Goal: Transaction & Acquisition: Purchase product/service

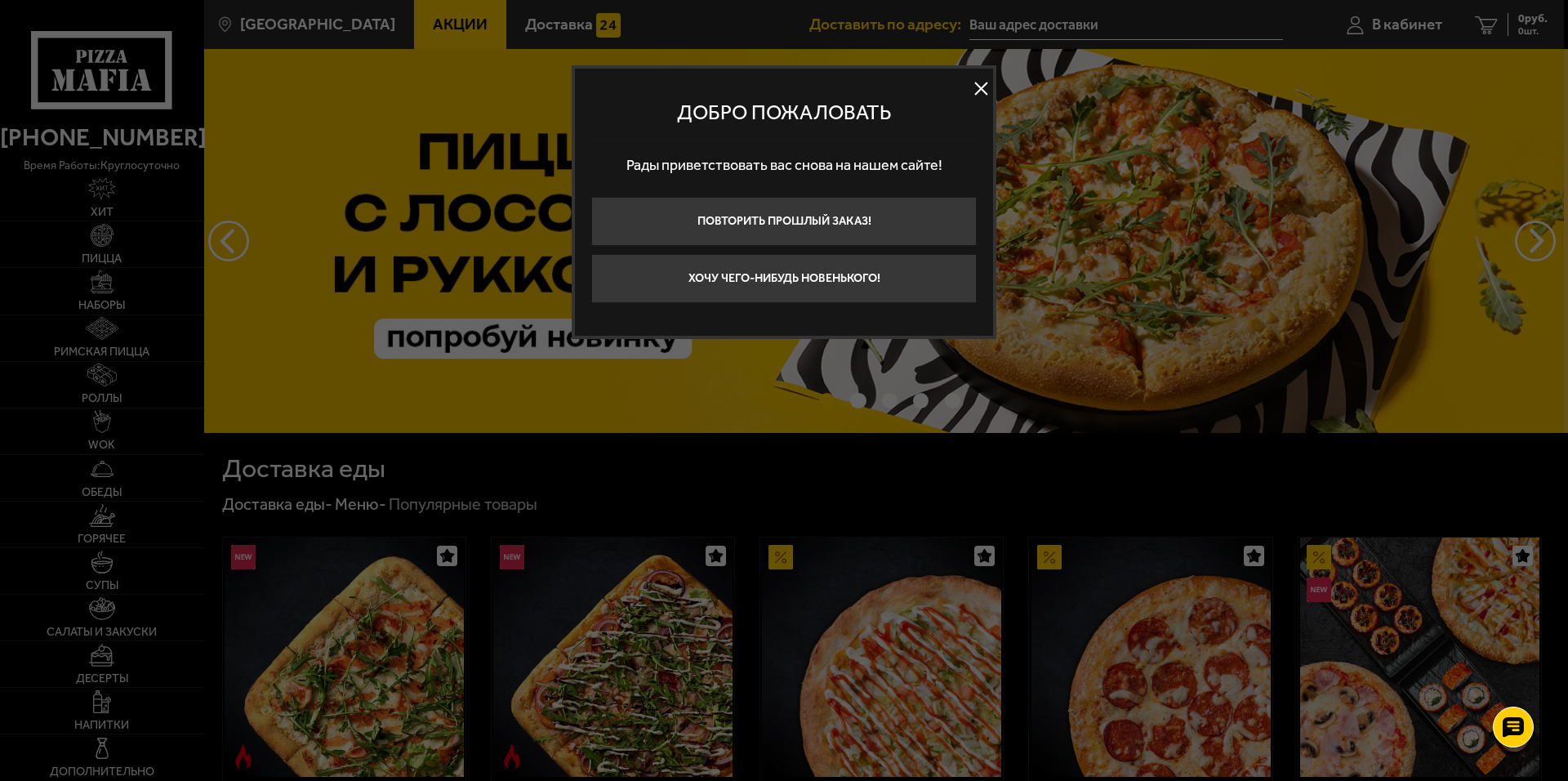
click at [980, 81] on button at bounding box center [981, 90] width 25 height 25
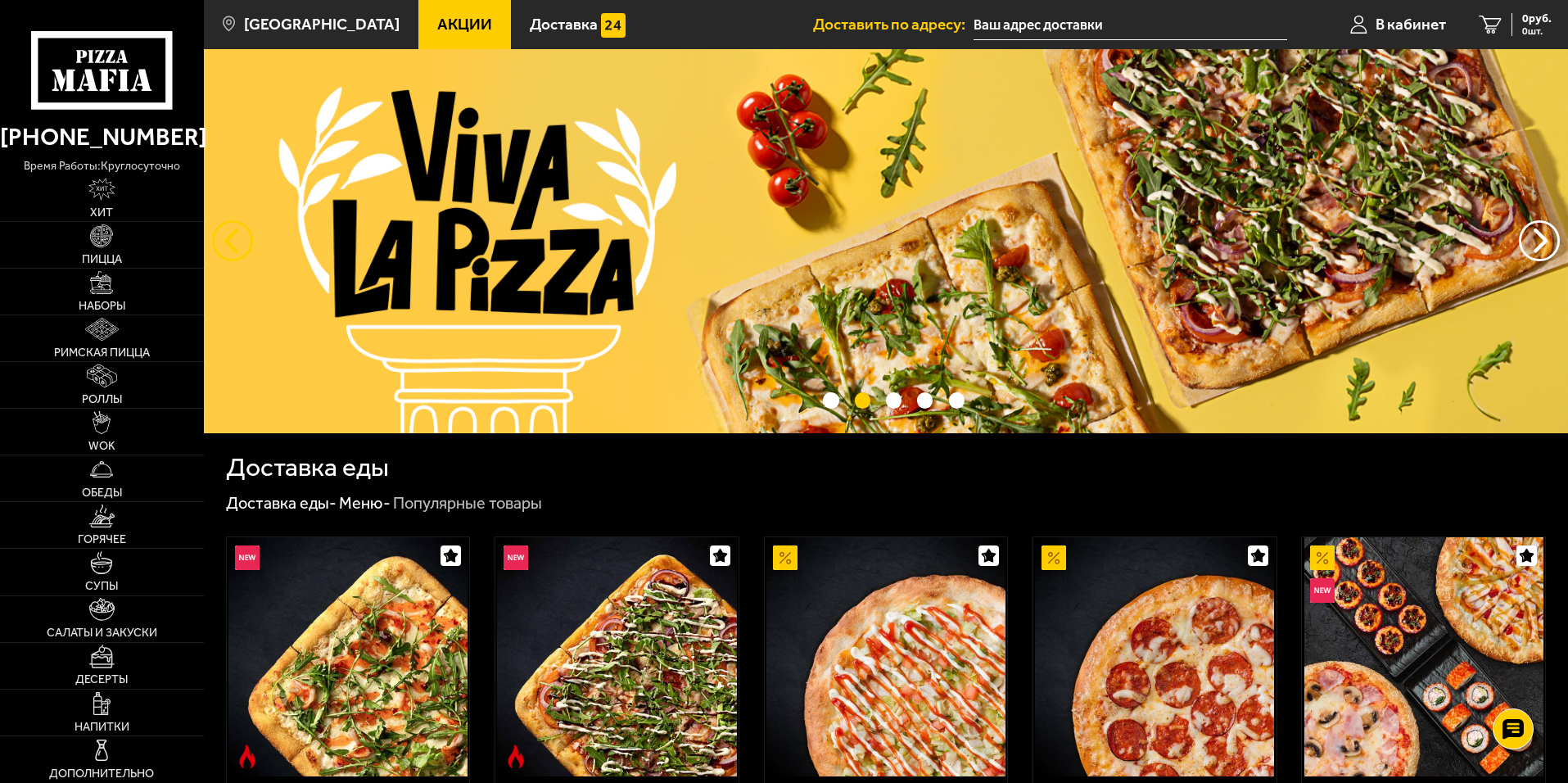
click at [230, 233] on button "следующий" at bounding box center [232, 241] width 41 height 41
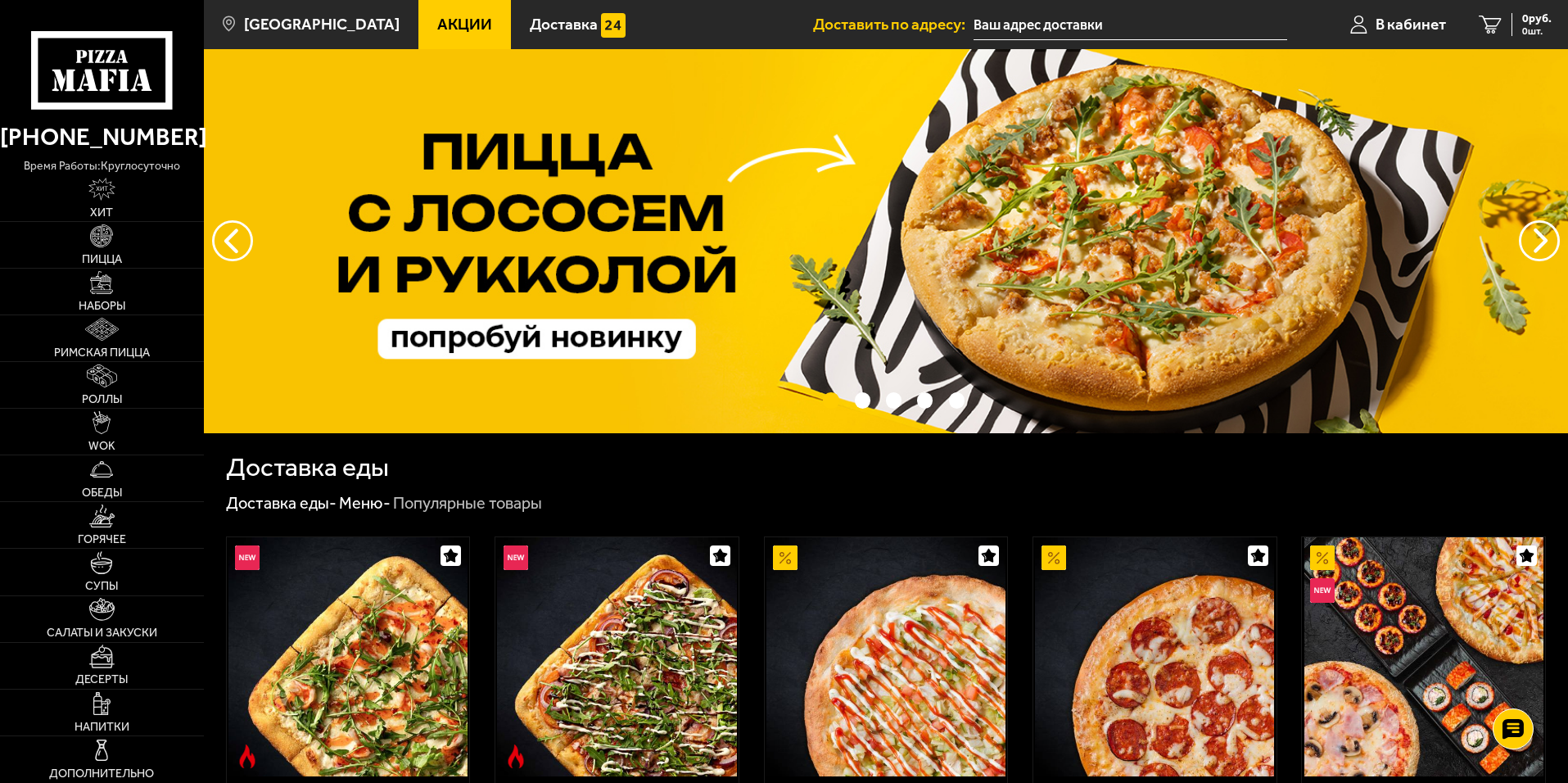
click at [806, 176] on img at bounding box center [885, 241] width 1364 height 384
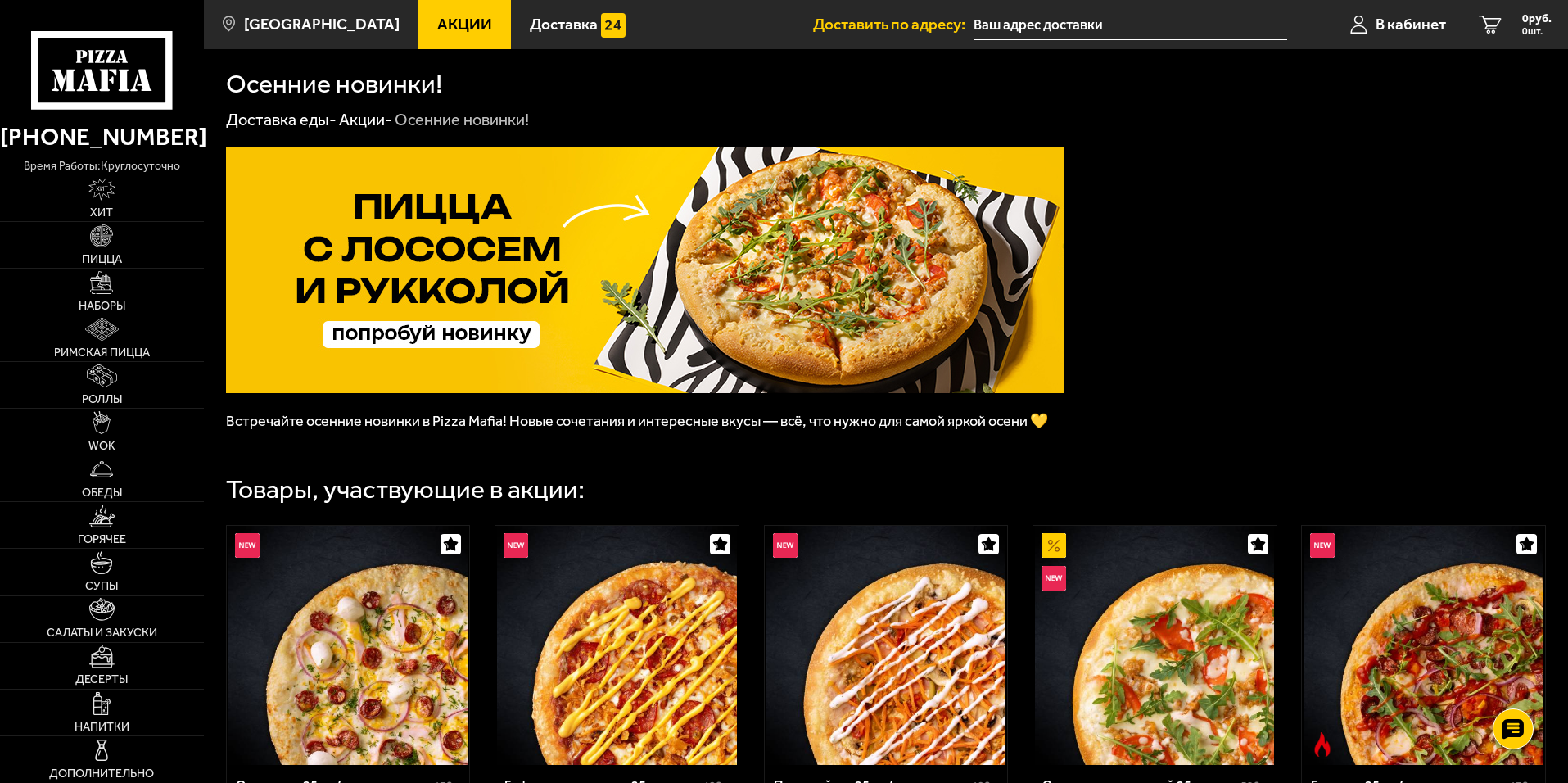
click at [671, 280] on img at bounding box center [645, 270] width 838 height 246
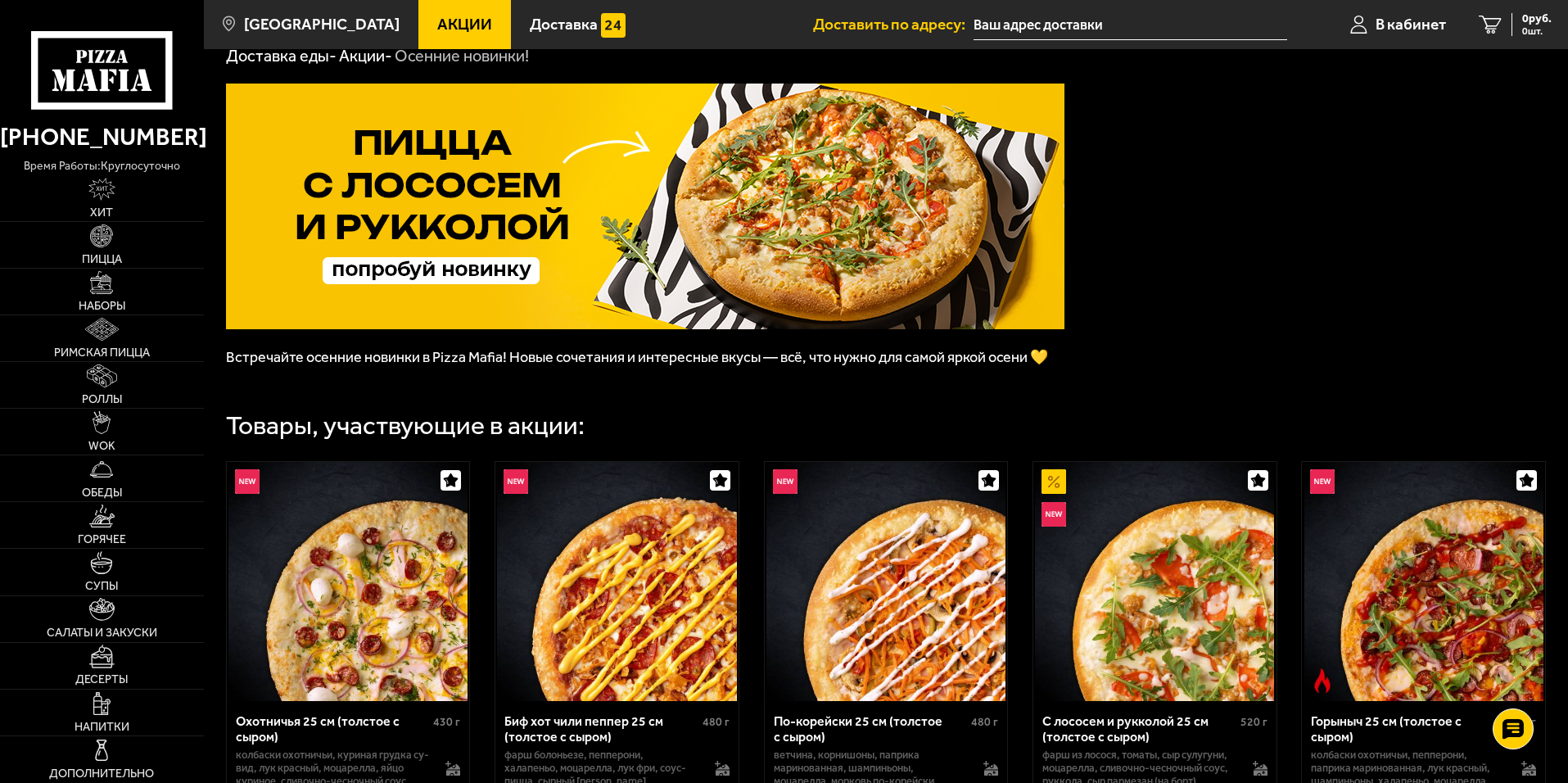
scroll to position [327, 0]
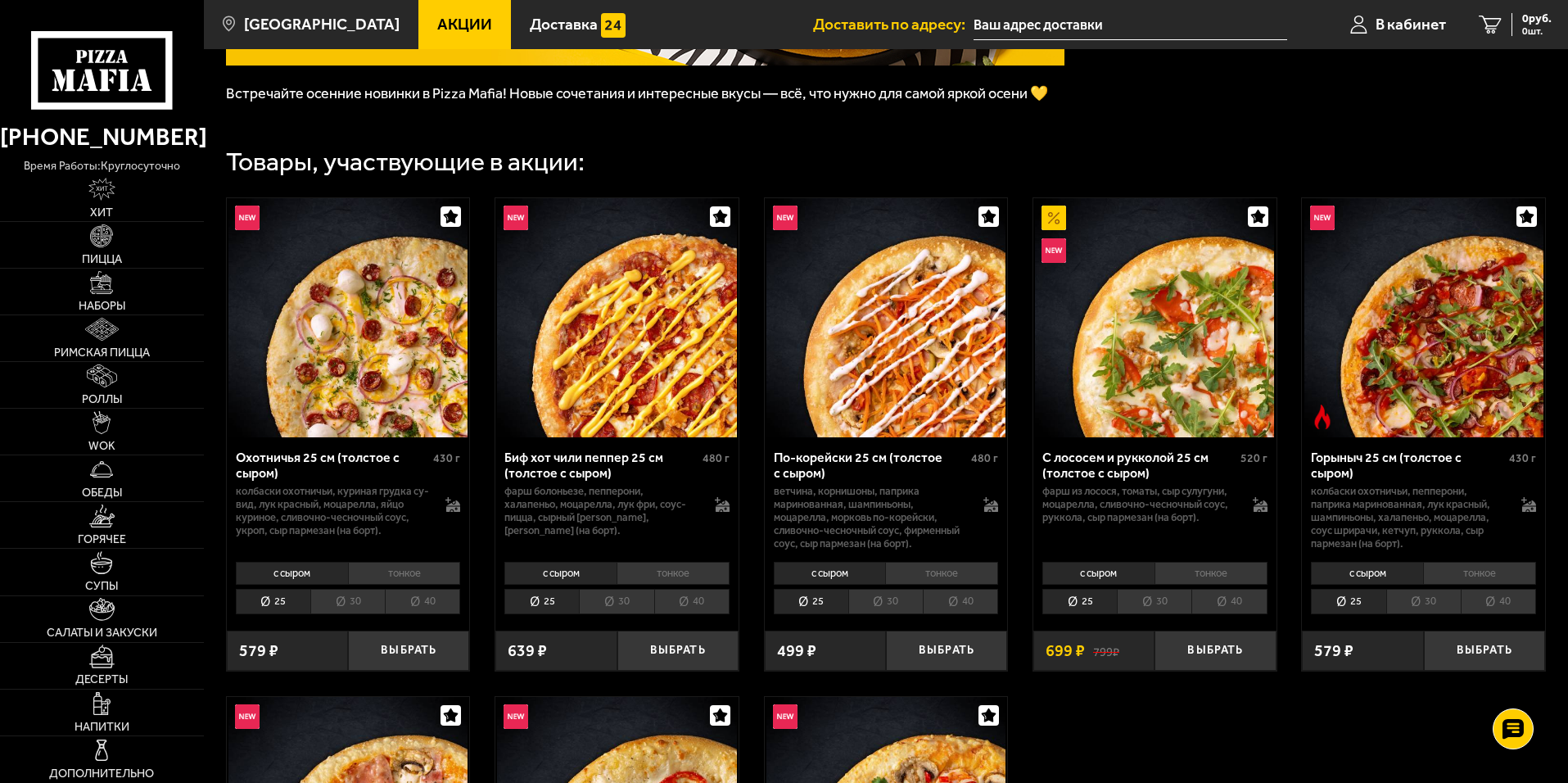
click at [1230, 605] on li "40" at bounding box center [1229, 601] width 76 height 26
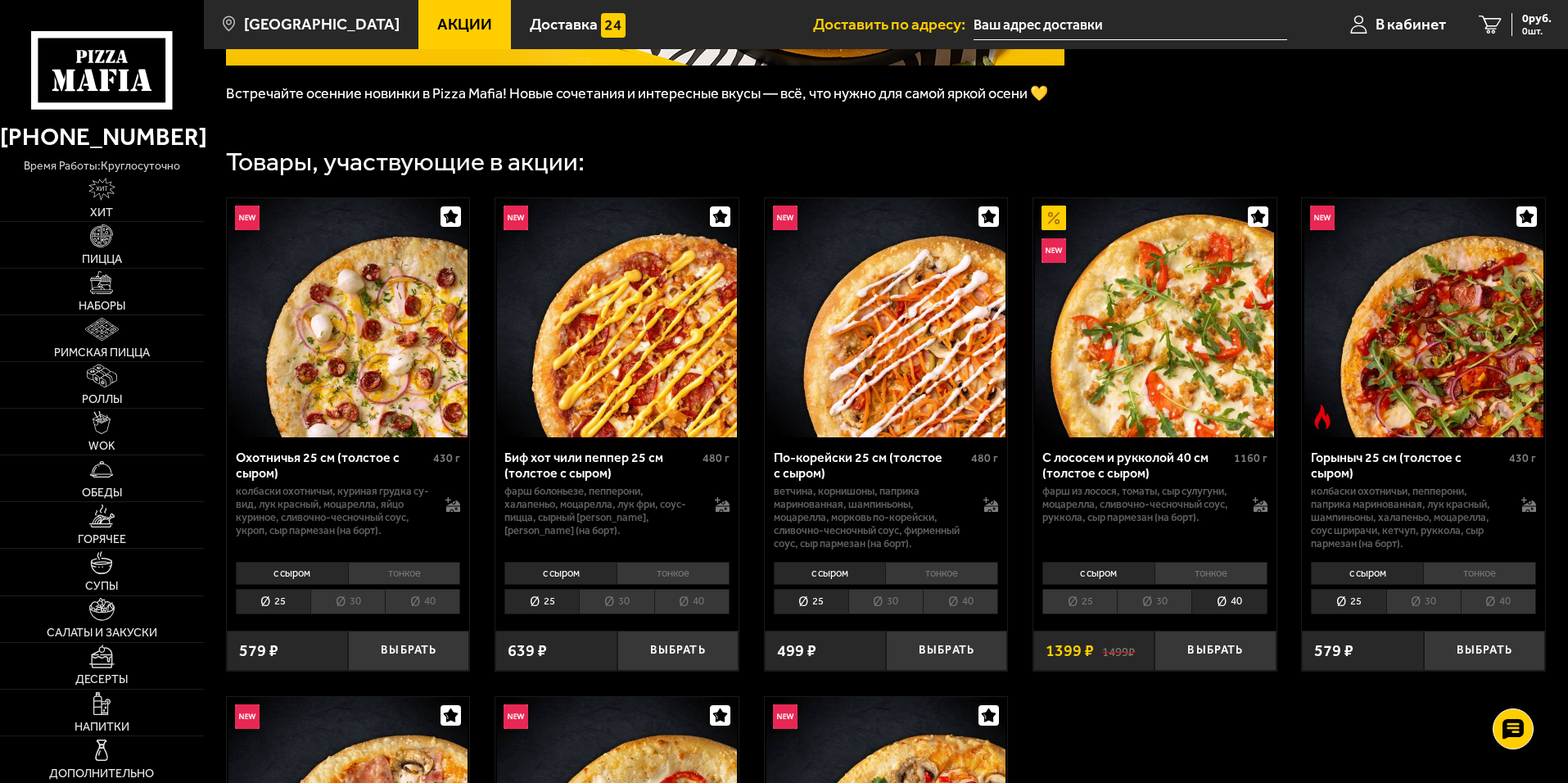
click at [1145, 601] on li "30" at bounding box center [1154, 601] width 75 height 26
click at [1078, 606] on li "25" at bounding box center [1080, 601] width 75 height 26
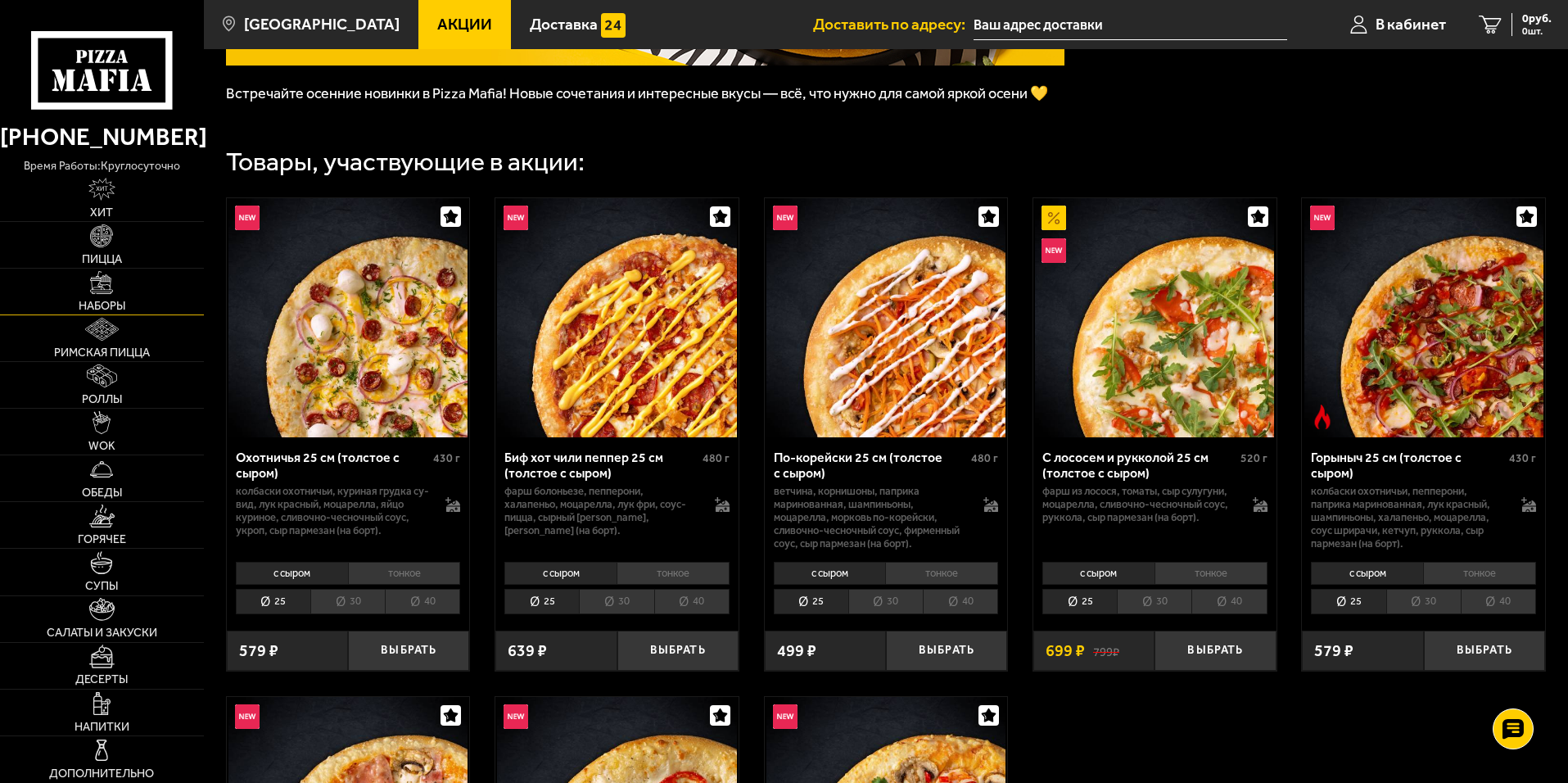
click at [109, 291] on img at bounding box center [101, 283] width 23 height 23
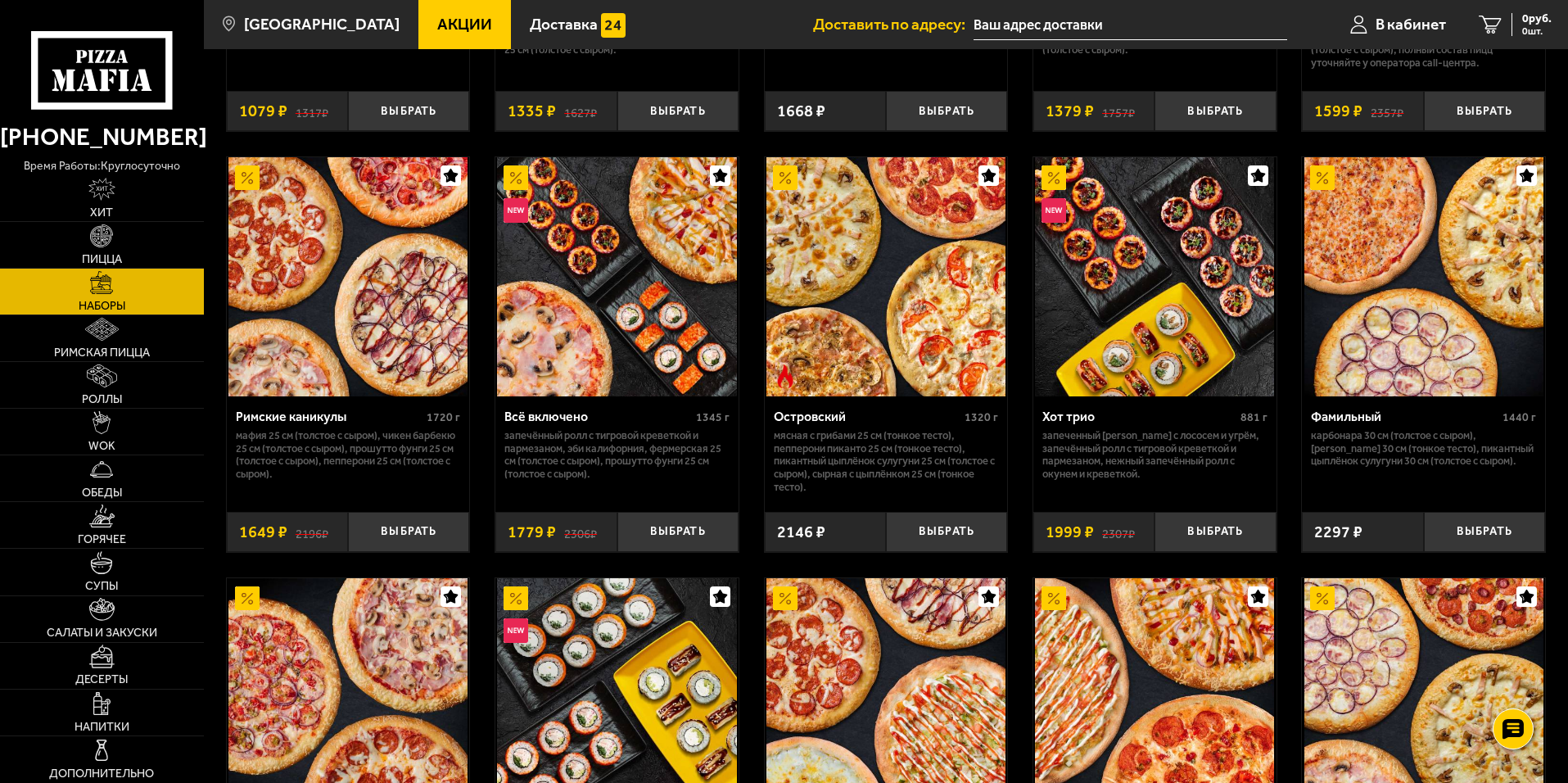
scroll to position [1105, 0]
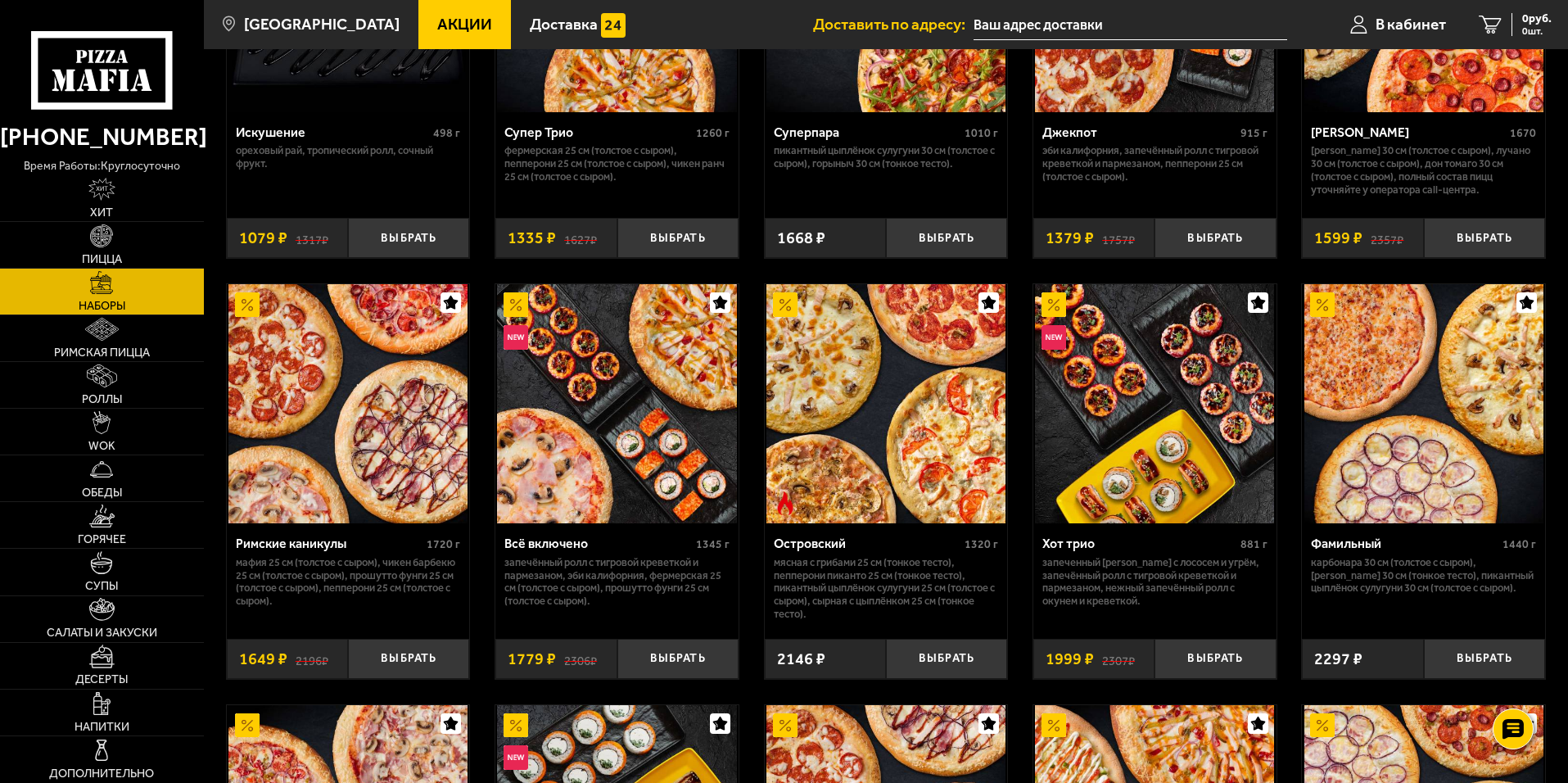
click at [652, 501] on img at bounding box center [617, 403] width 239 height 239
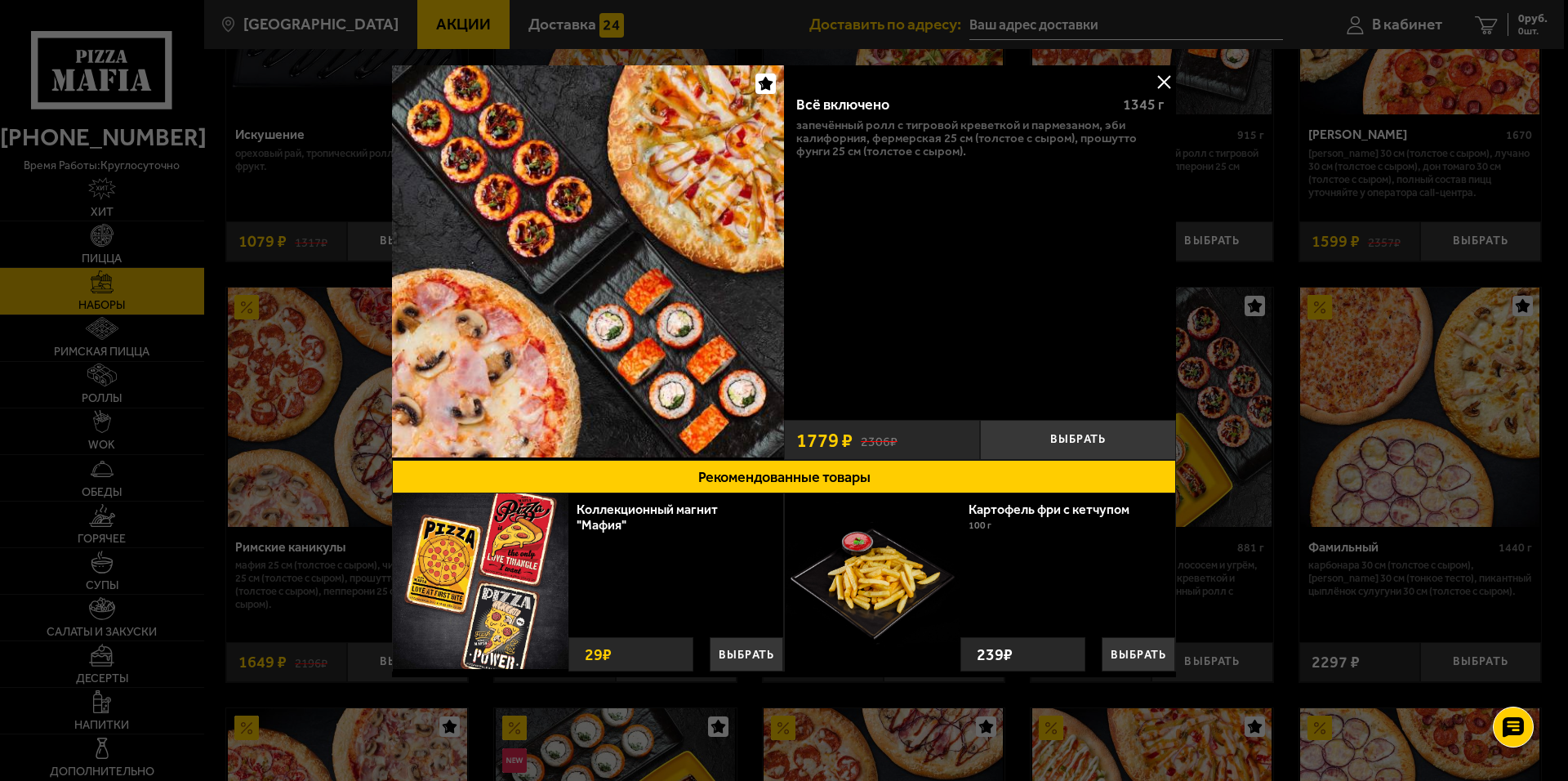
click at [1159, 84] on button at bounding box center [1164, 82] width 25 height 25
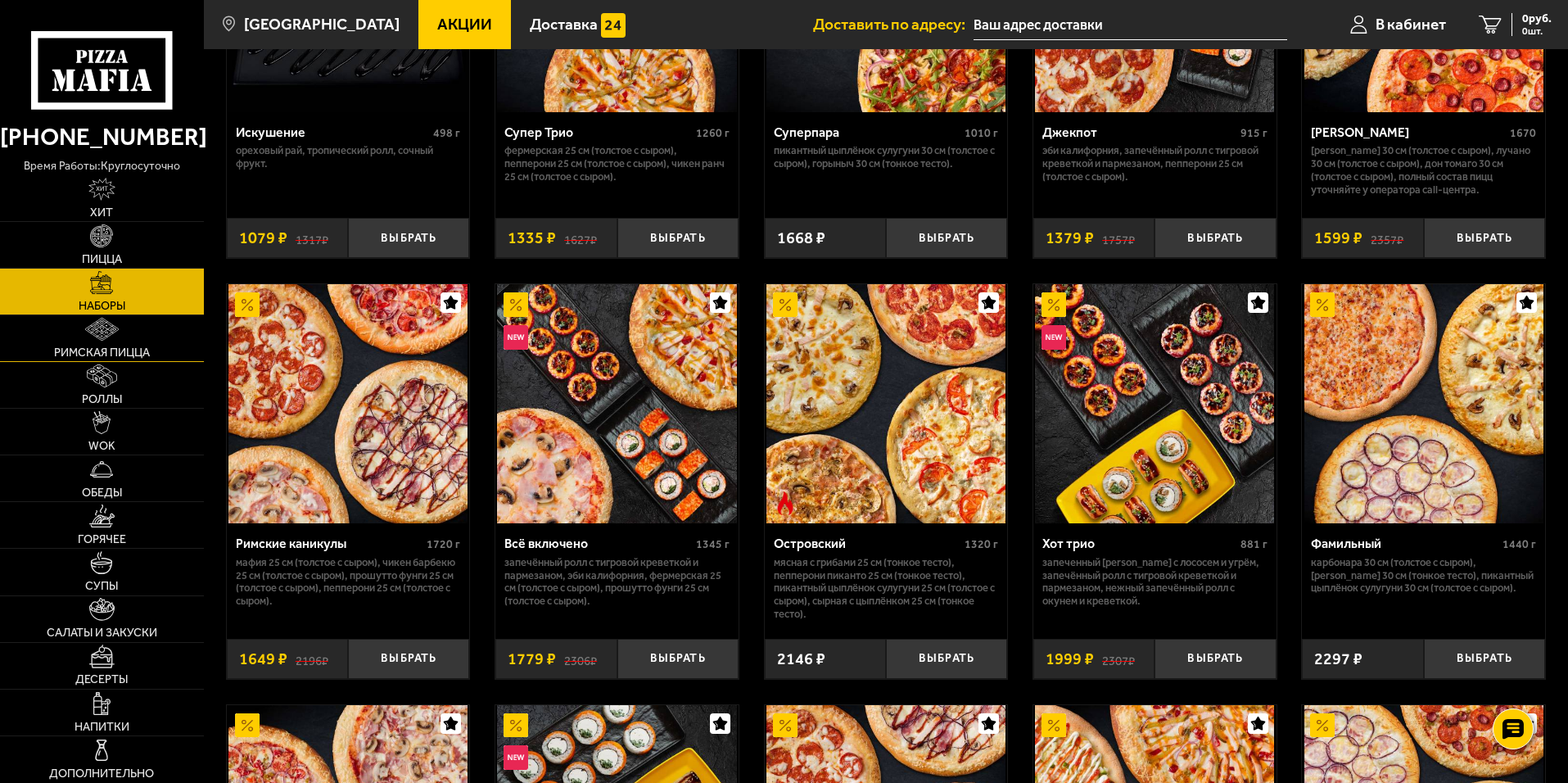
click at [131, 351] on span "Римская пицца" at bounding box center [102, 352] width 96 height 12
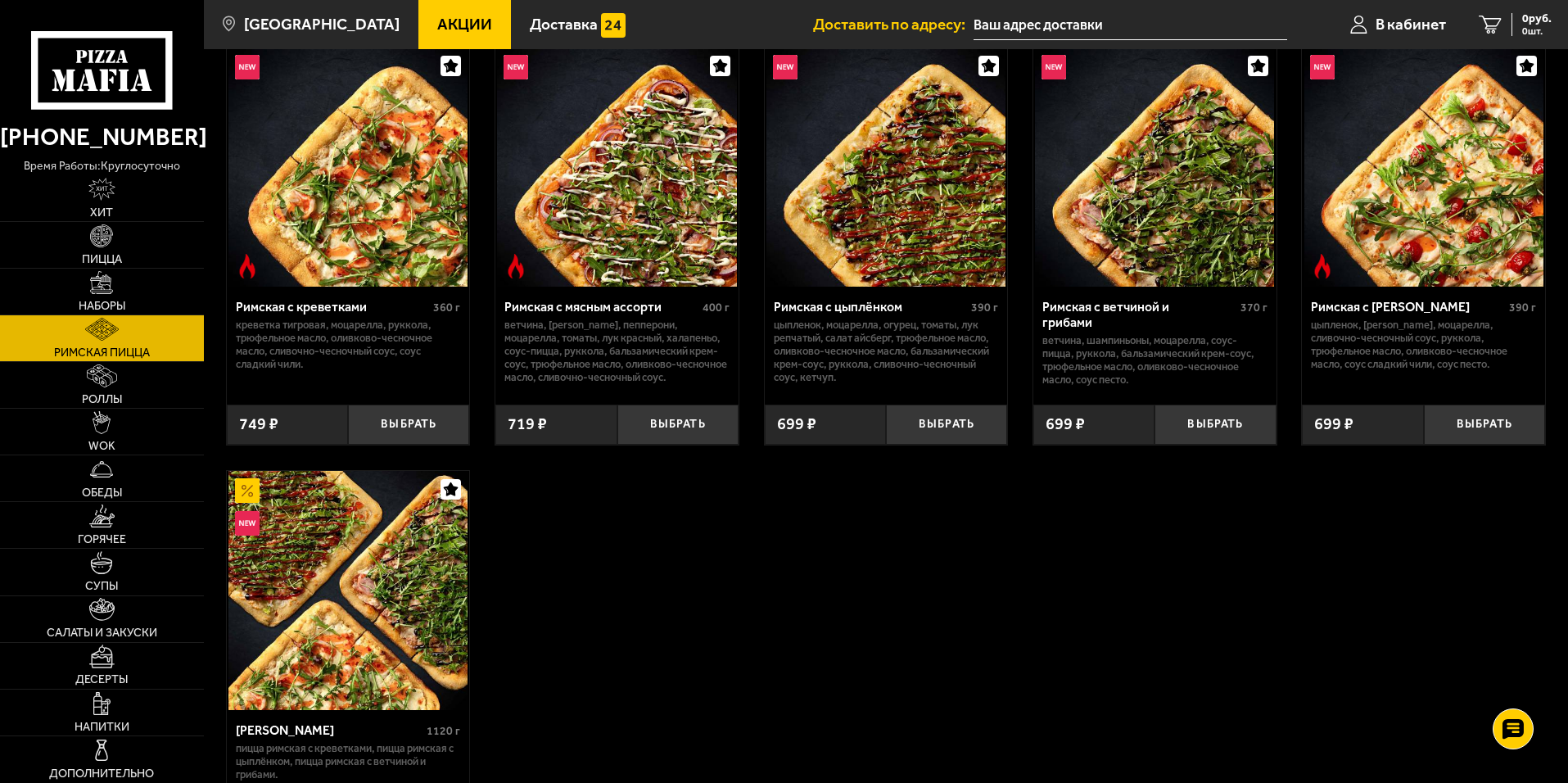
scroll to position [94, 0]
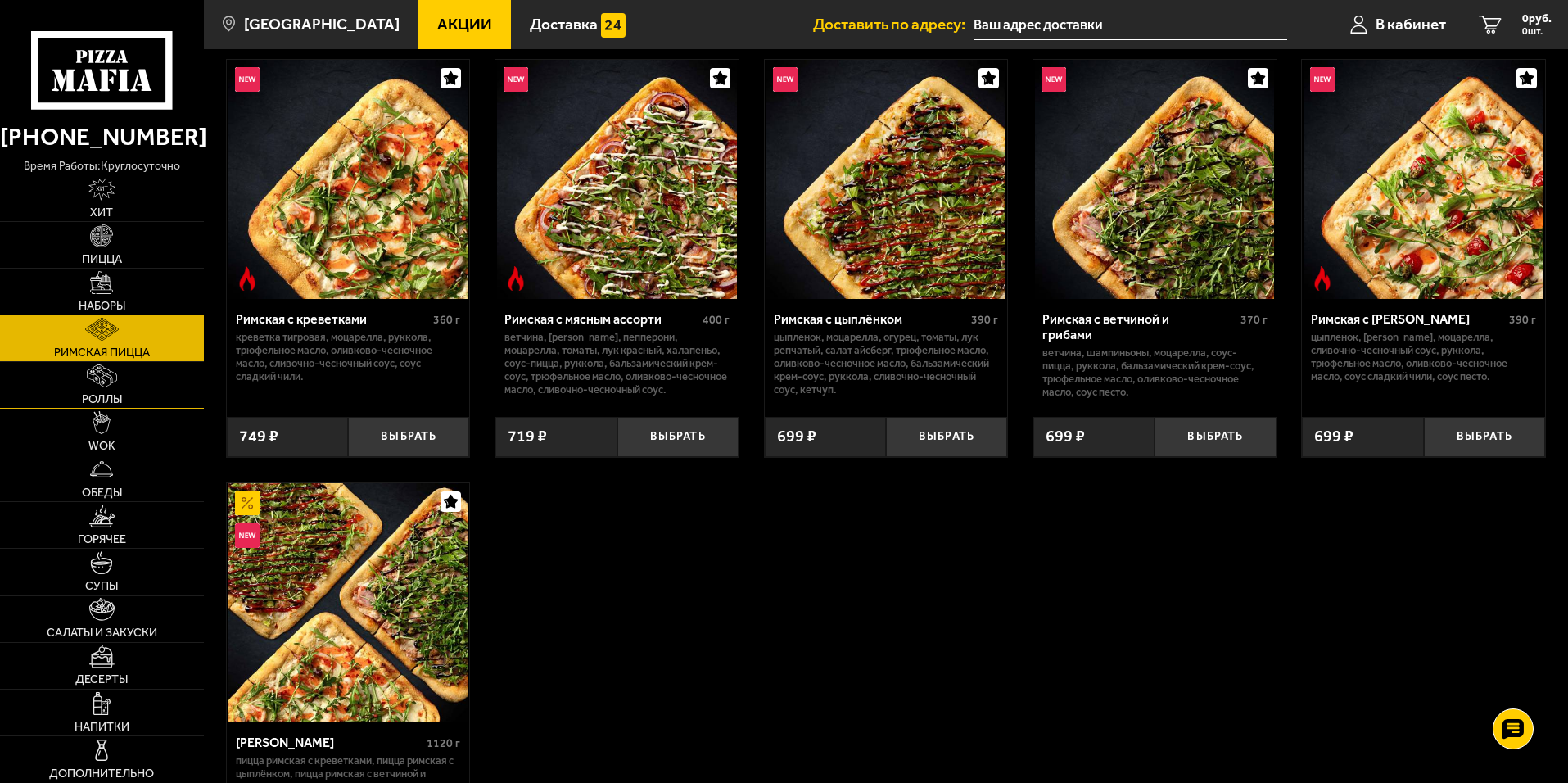
click at [117, 390] on link "Роллы" at bounding box center [101, 385] width 204 height 46
